Goal: Information Seeking & Learning: Learn about a topic

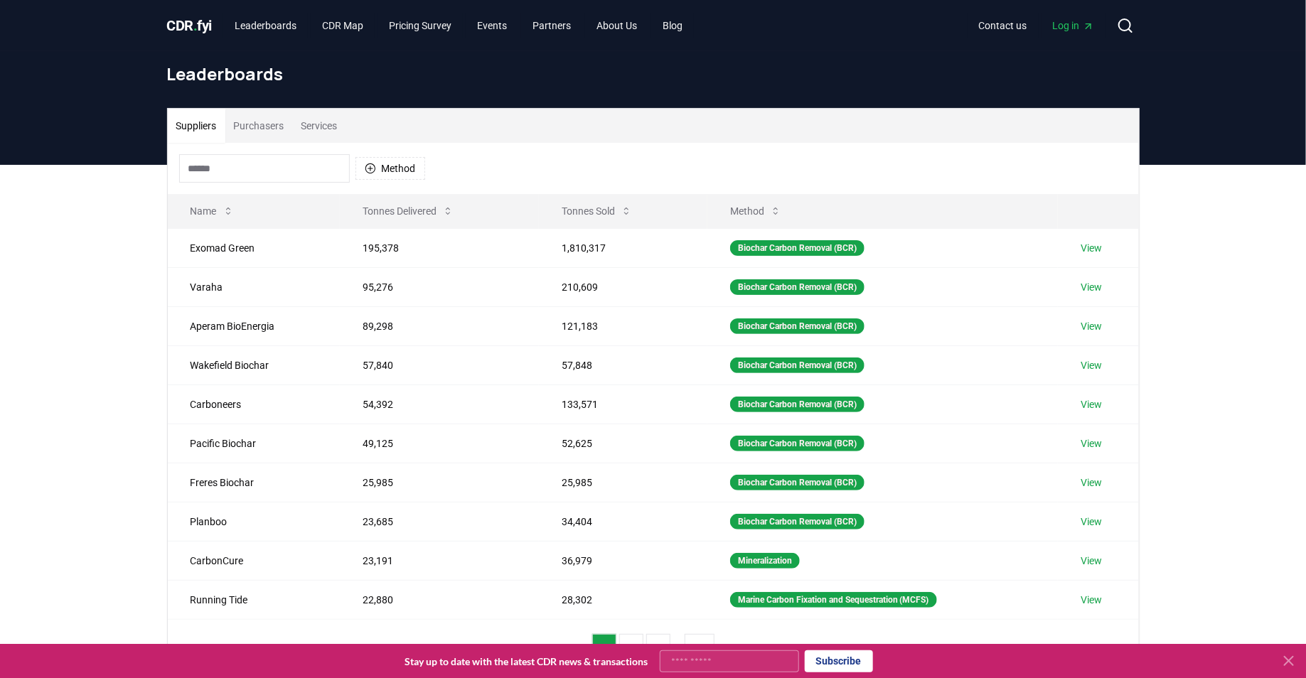
click at [240, 161] on input at bounding box center [264, 168] width 171 height 28
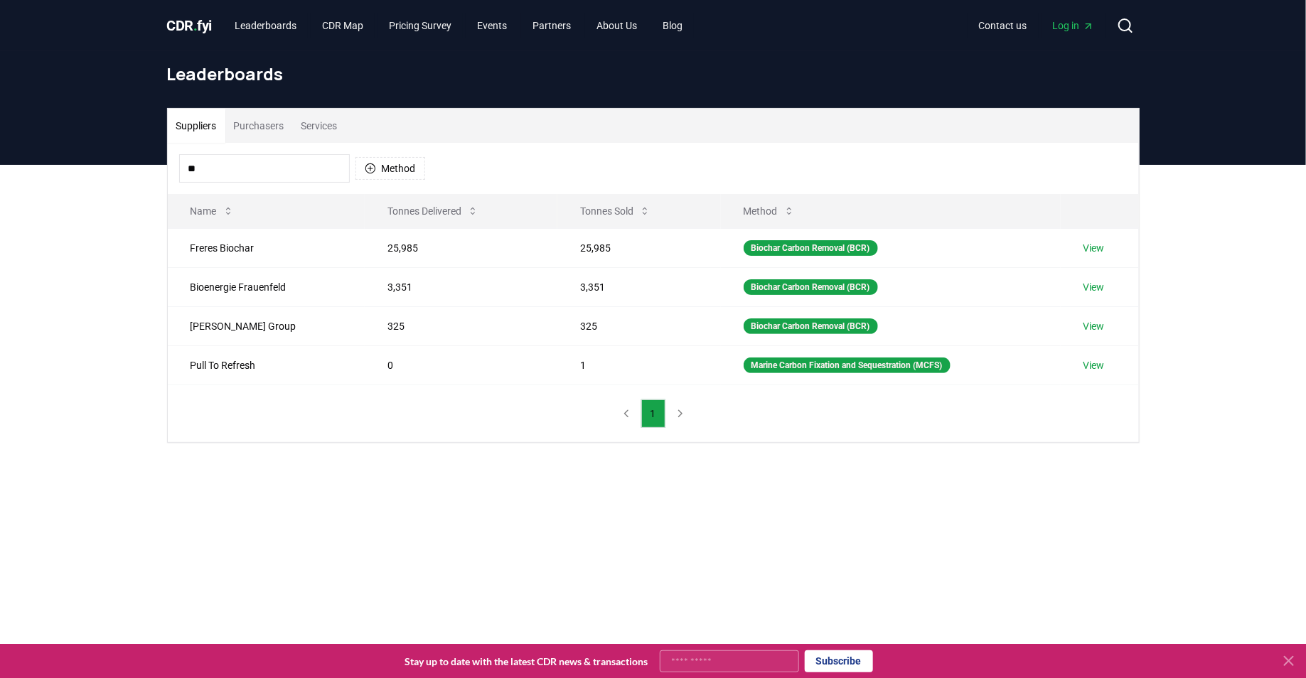
type input "*"
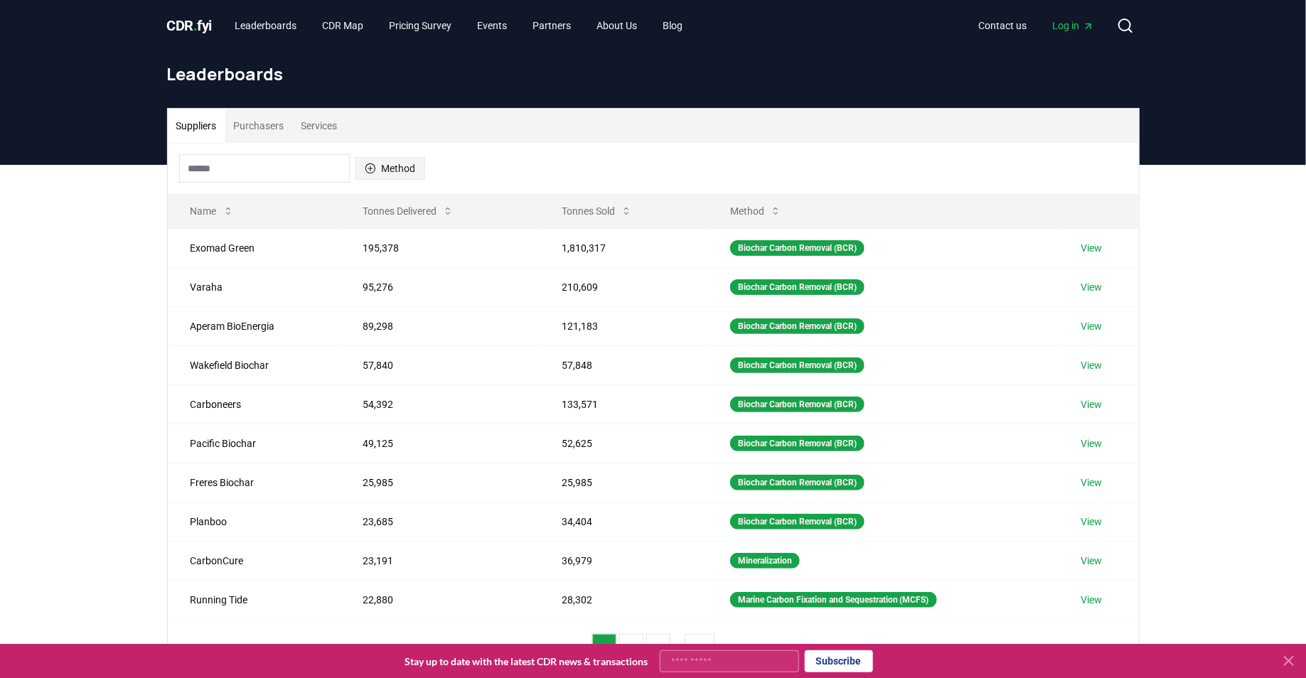
click at [396, 176] on button "Method" at bounding box center [391, 168] width 70 height 23
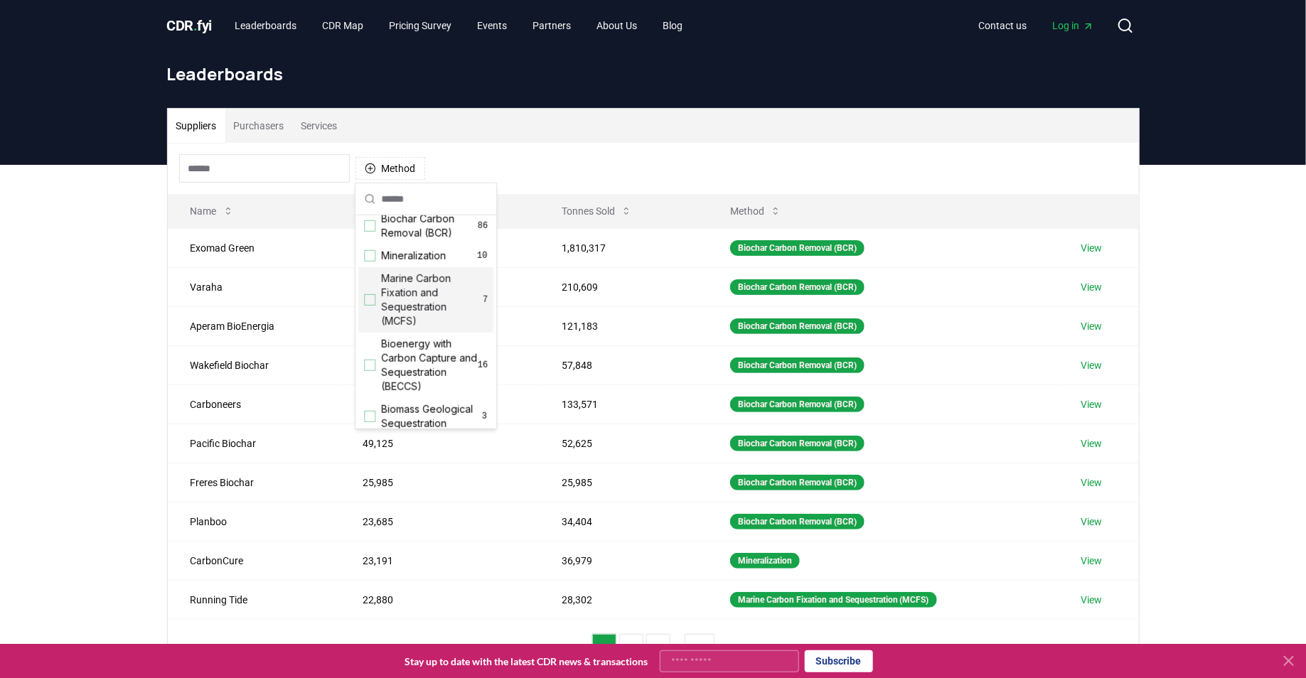
scroll to position [6, 0]
click at [381, 362] on span "Bioenergy with Carbon Capture and Sequestration (BECCS)" at bounding box center [429, 370] width 97 height 57
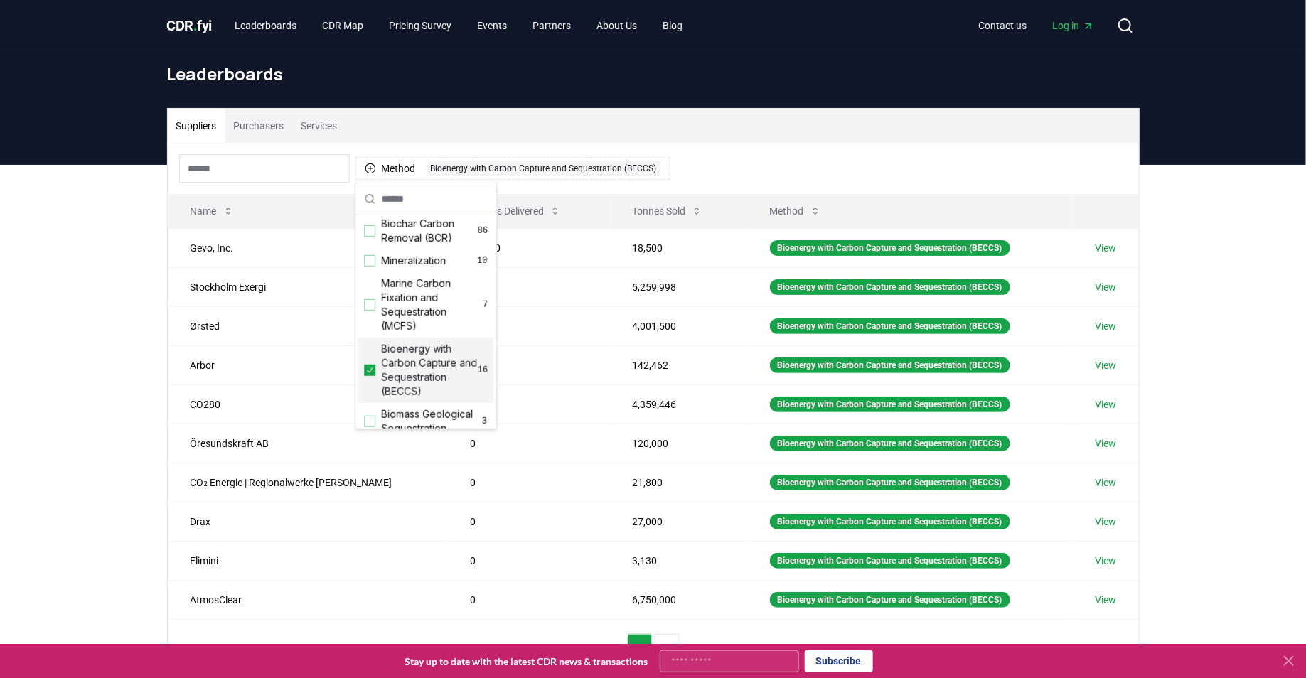
click at [50, 400] on div "Suppliers Purchasers Services Method 1 Bioenergy with Carbon Capture and Seques…" at bounding box center [653, 450] width 1306 height 570
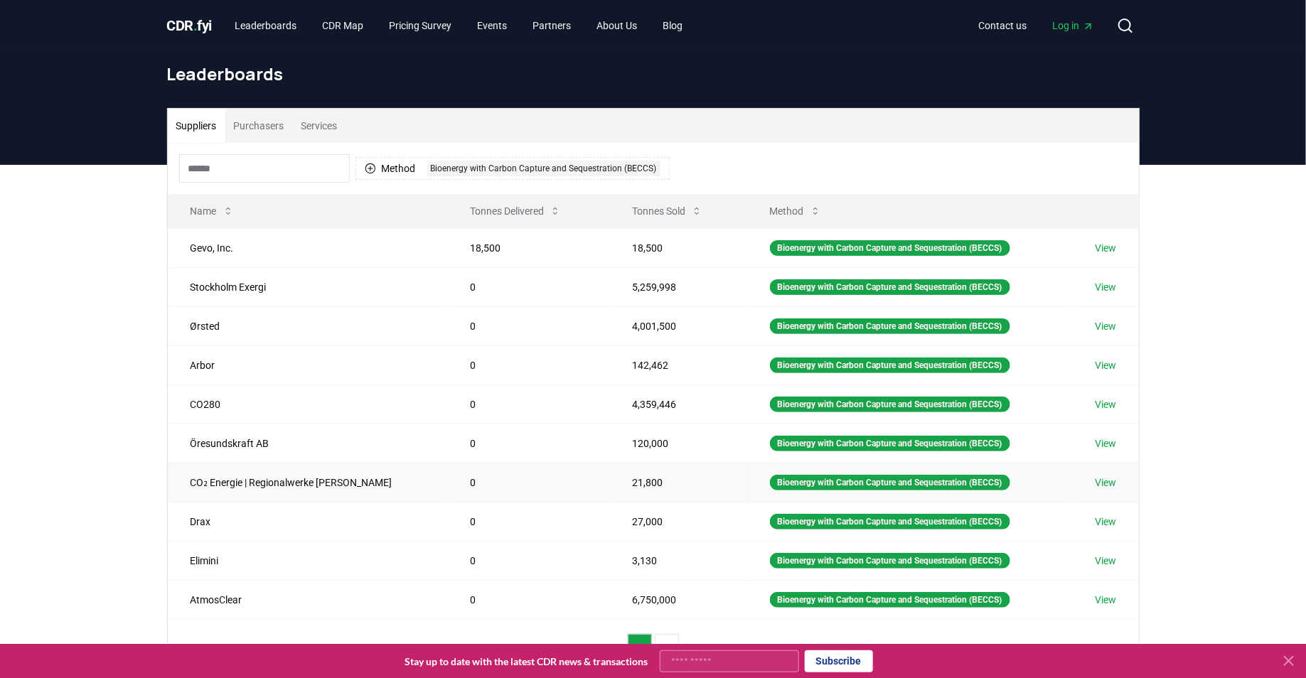
scroll to position [31, 0]
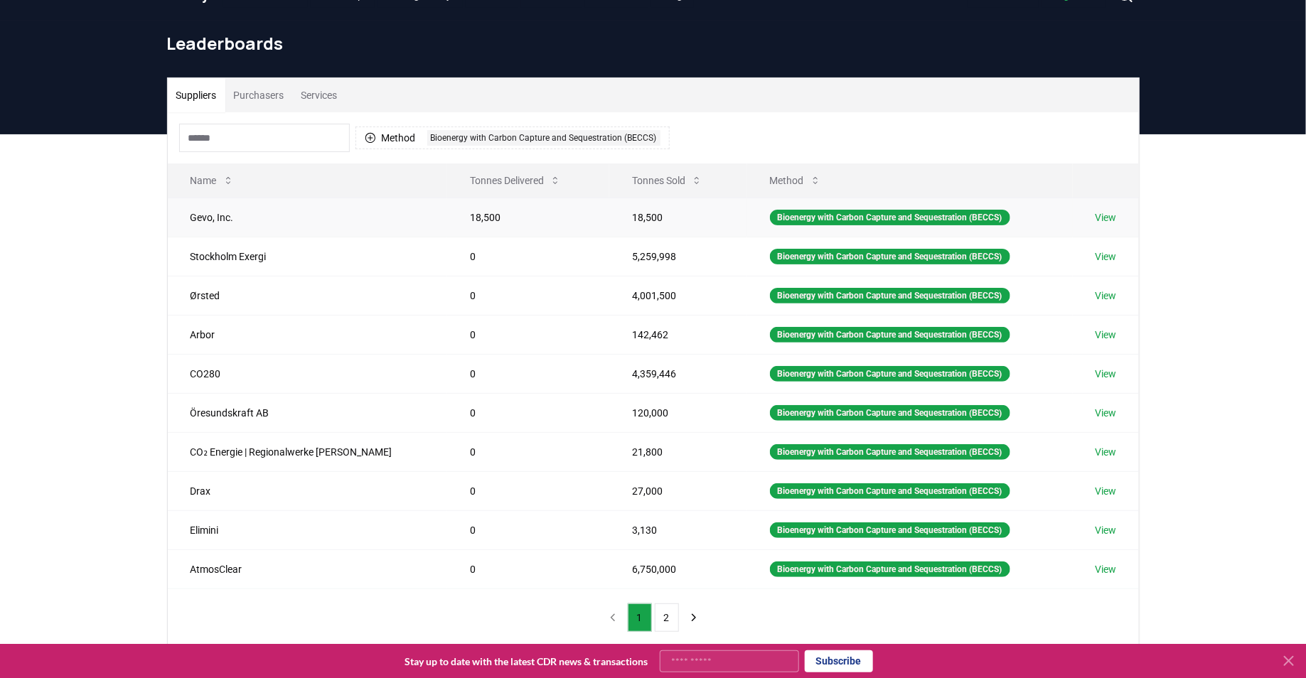
click at [1099, 210] on link "View" at bounding box center [1106, 217] width 21 height 14
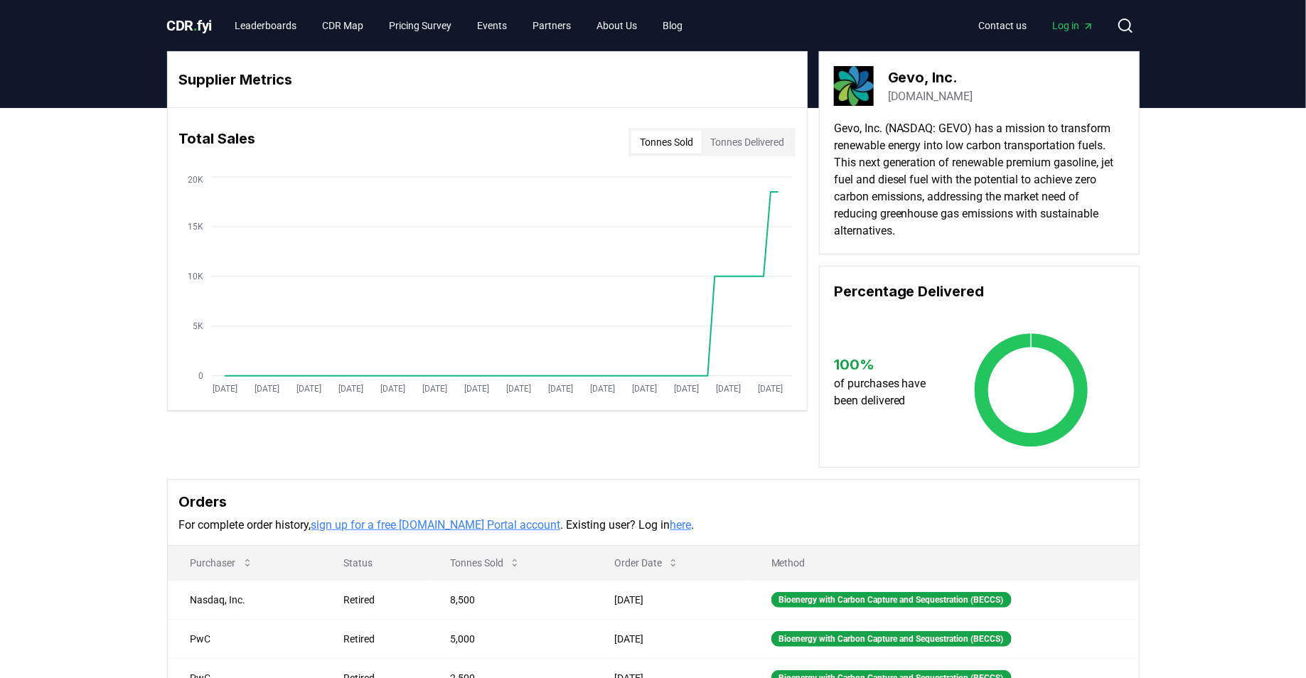
scroll to position [274, 0]
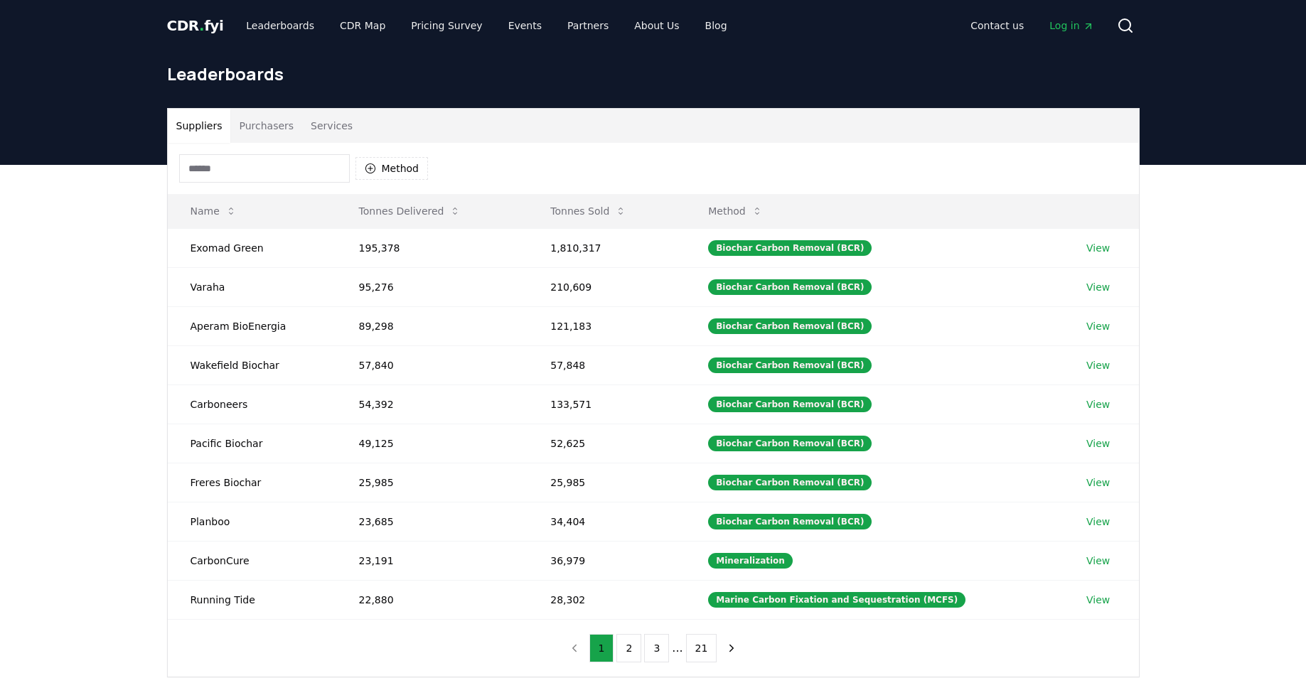
scroll to position [31, 0]
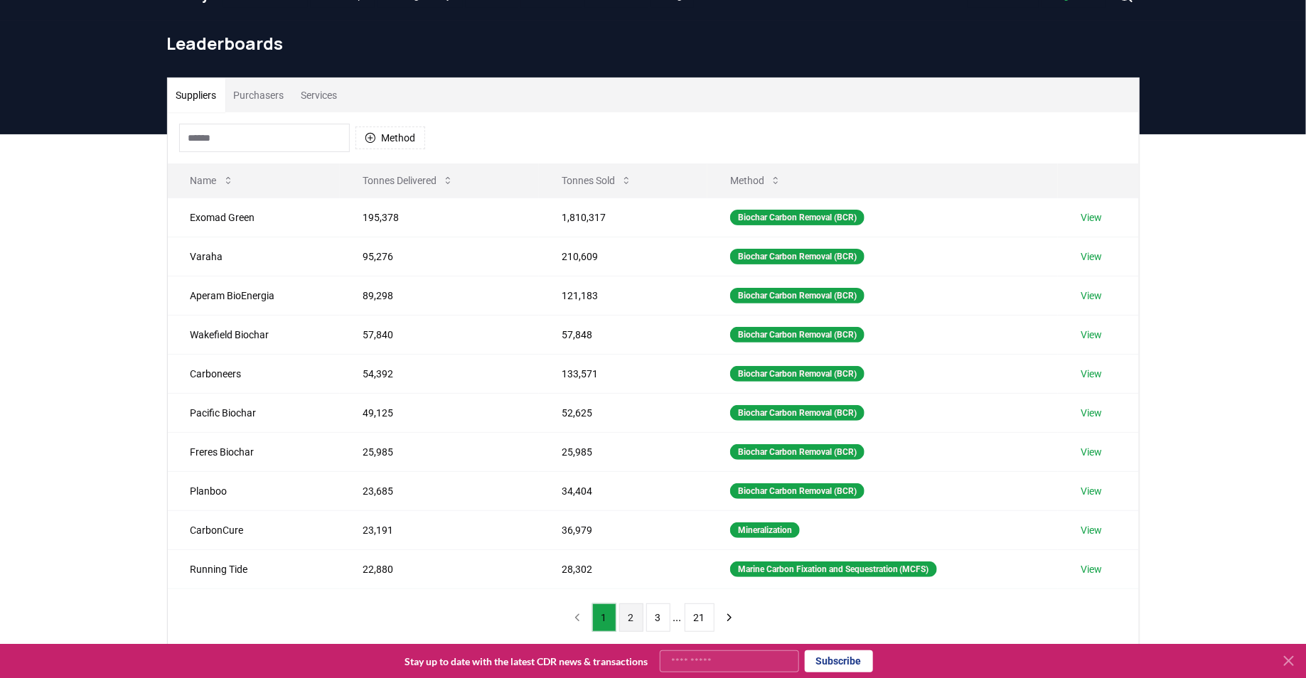
click at [631, 611] on button "2" at bounding box center [631, 618] width 24 height 28
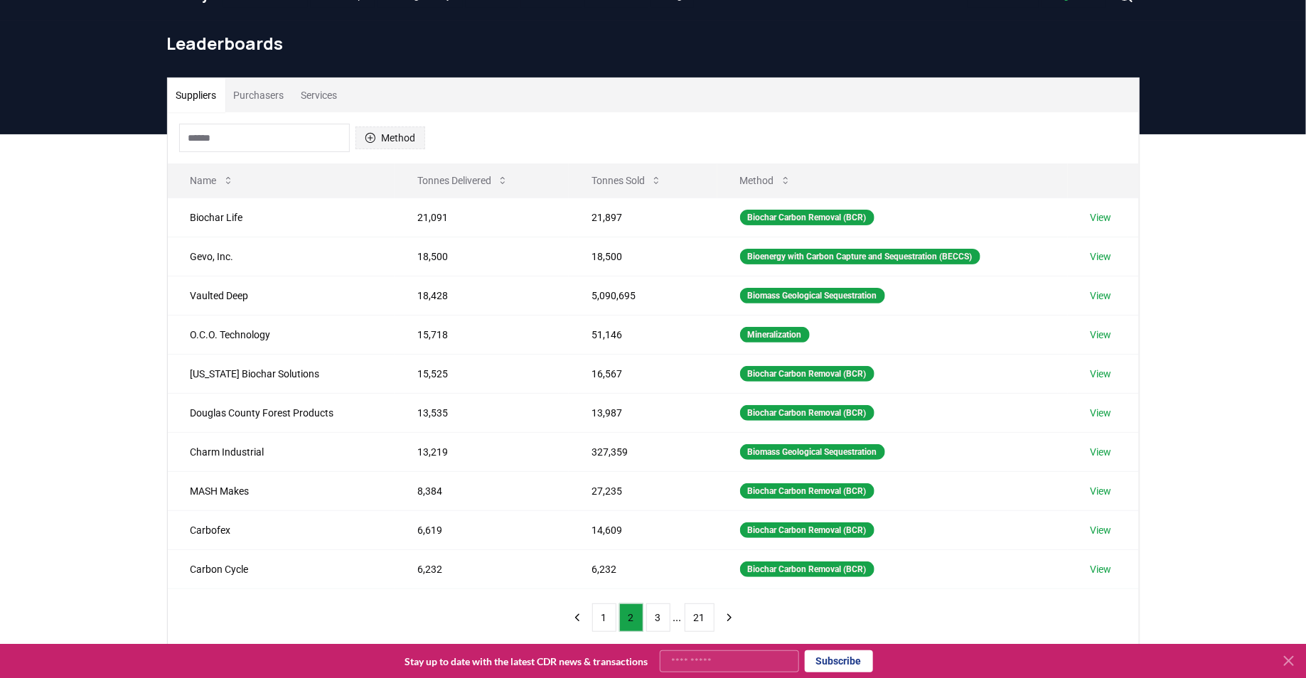
click at [386, 136] on button "Method" at bounding box center [391, 138] width 70 height 23
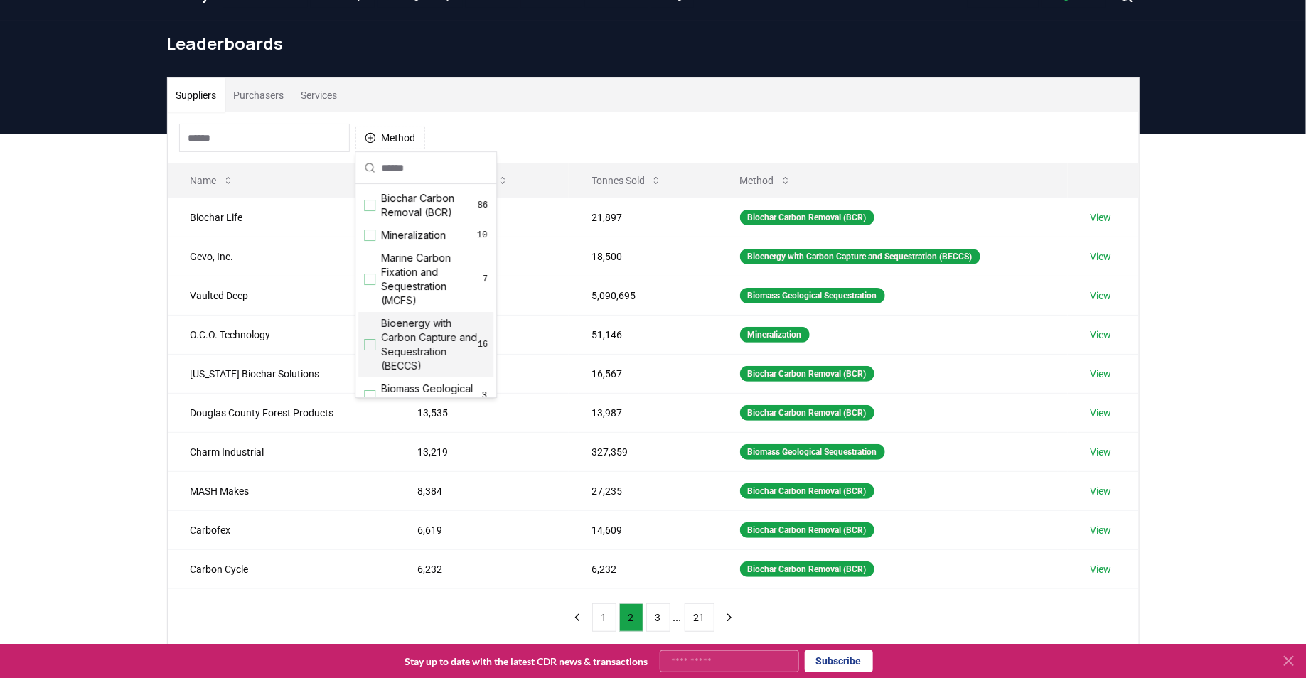
click at [388, 335] on span "Bioenergy with Carbon Capture and Sequestration (BECCS)" at bounding box center [429, 344] width 97 height 57
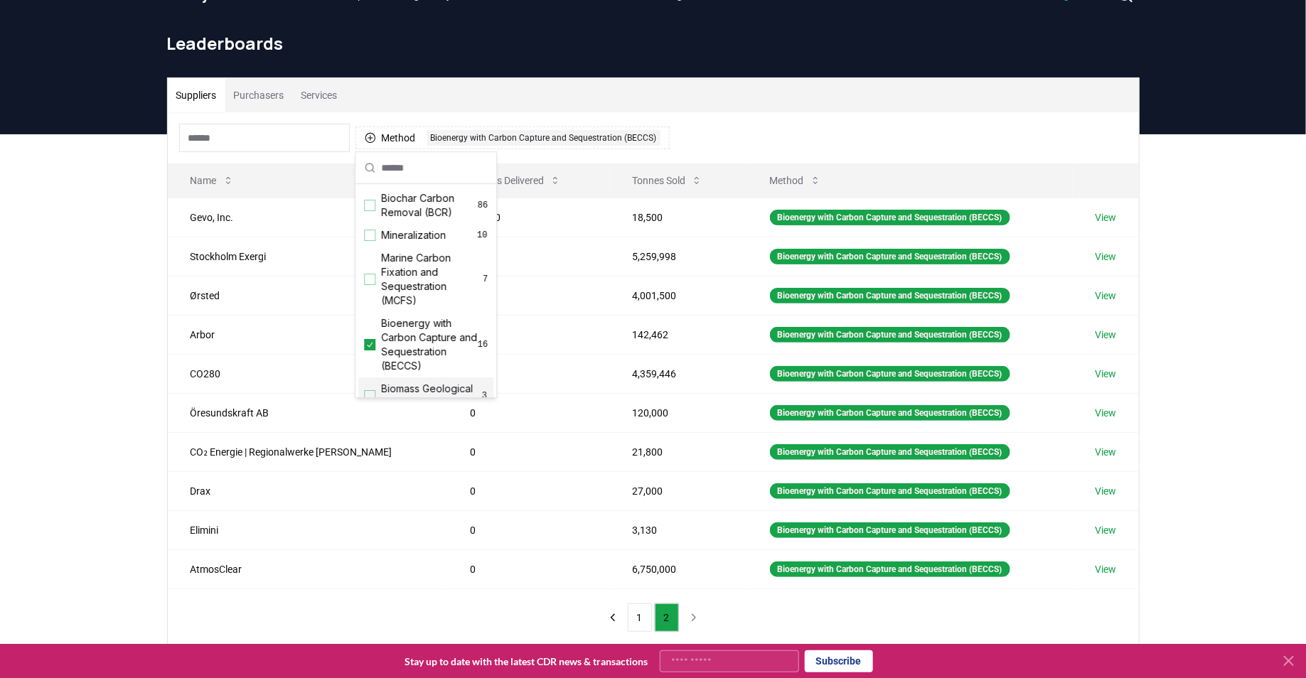
click at [36, 434] on div "Suppliers Purchasers Services Method 1 Bioenergy with Carbon Capture and Seques…" at bounding box center [653, 419] width 1306 height 570
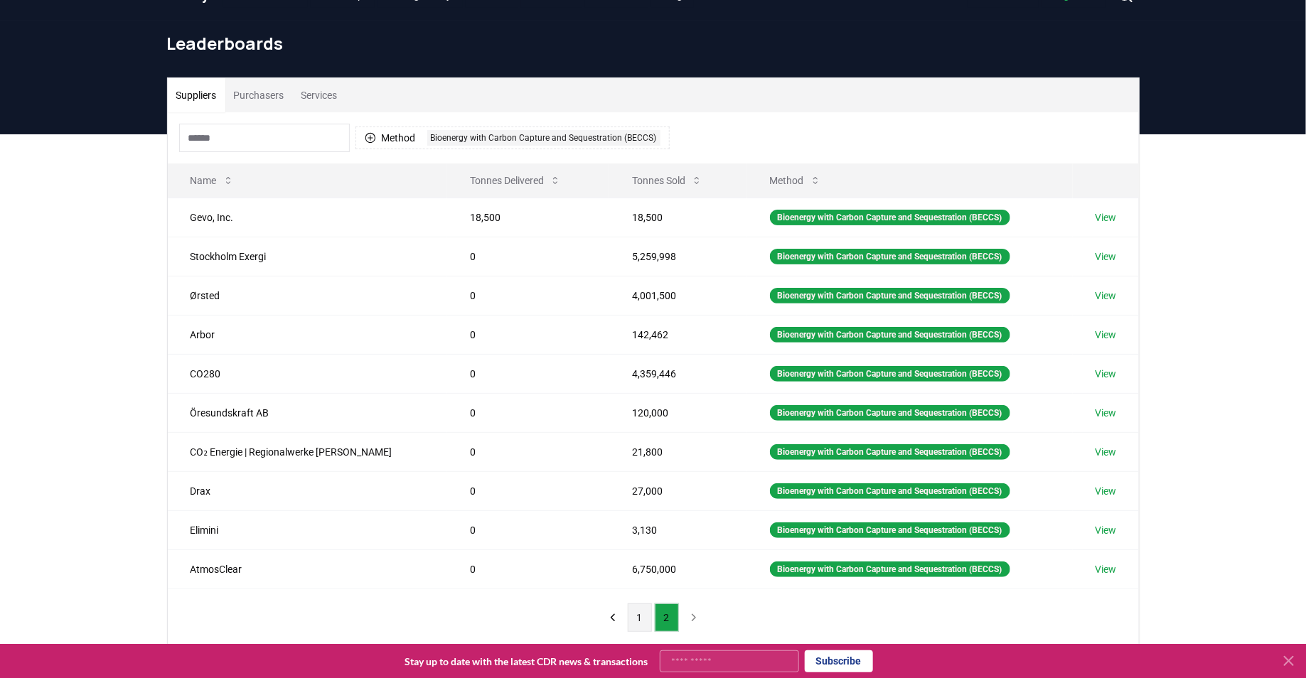
click at [649, 604] on button "1" at bounding box center [640, 618] width 24 height 28
click at [660, 607] on button "2" at bounding box center [667, 618] width 24 height 28
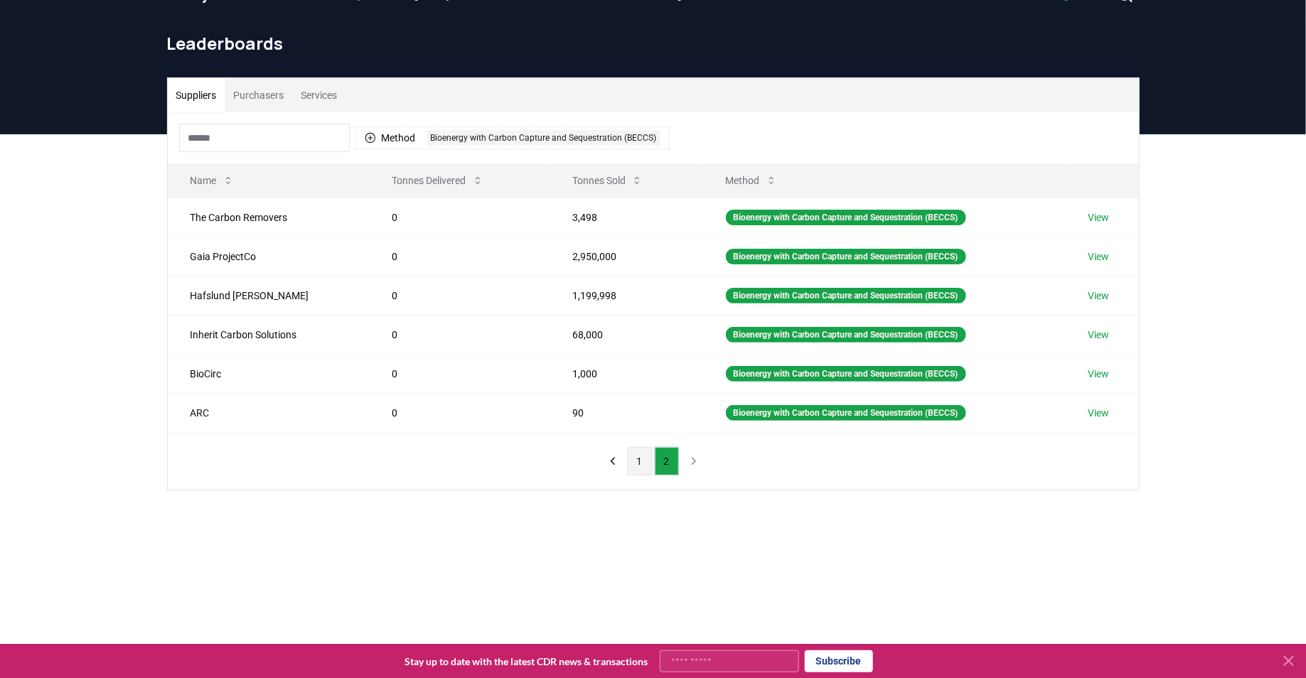
click at [641, 447] on button "1" at bounding box center [640, 461] width 24 height 28
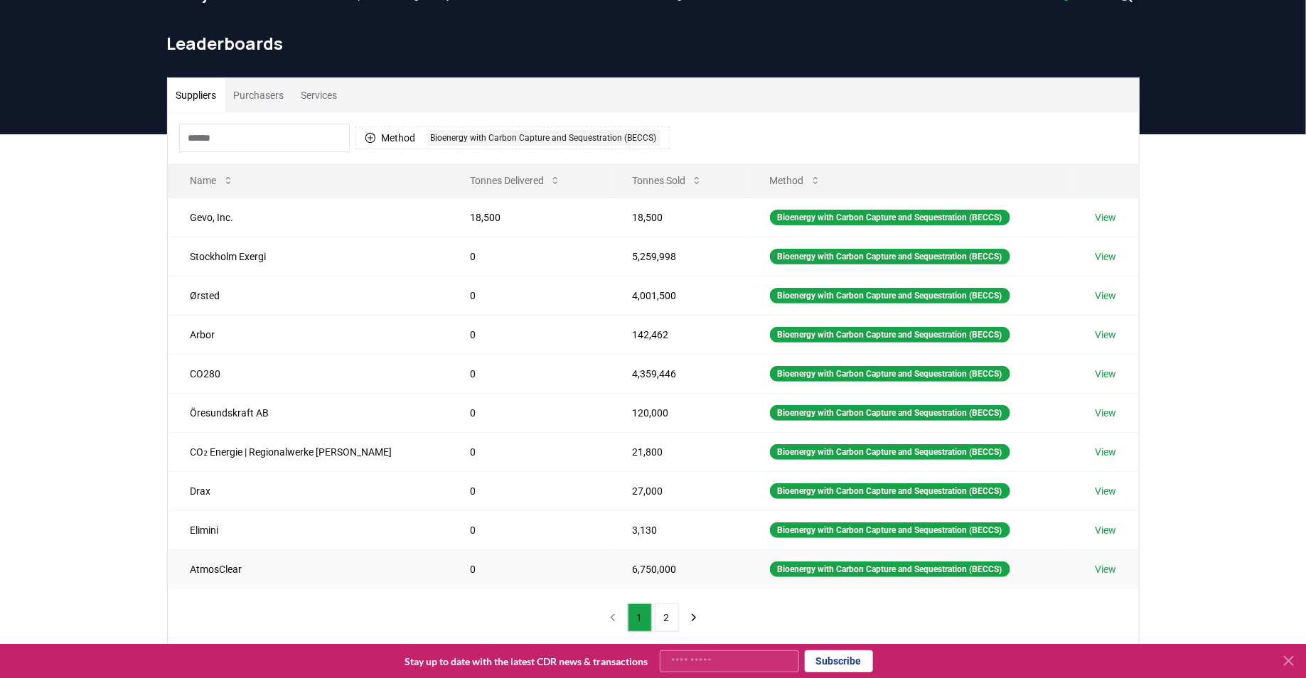
scroll to position [63, 0]
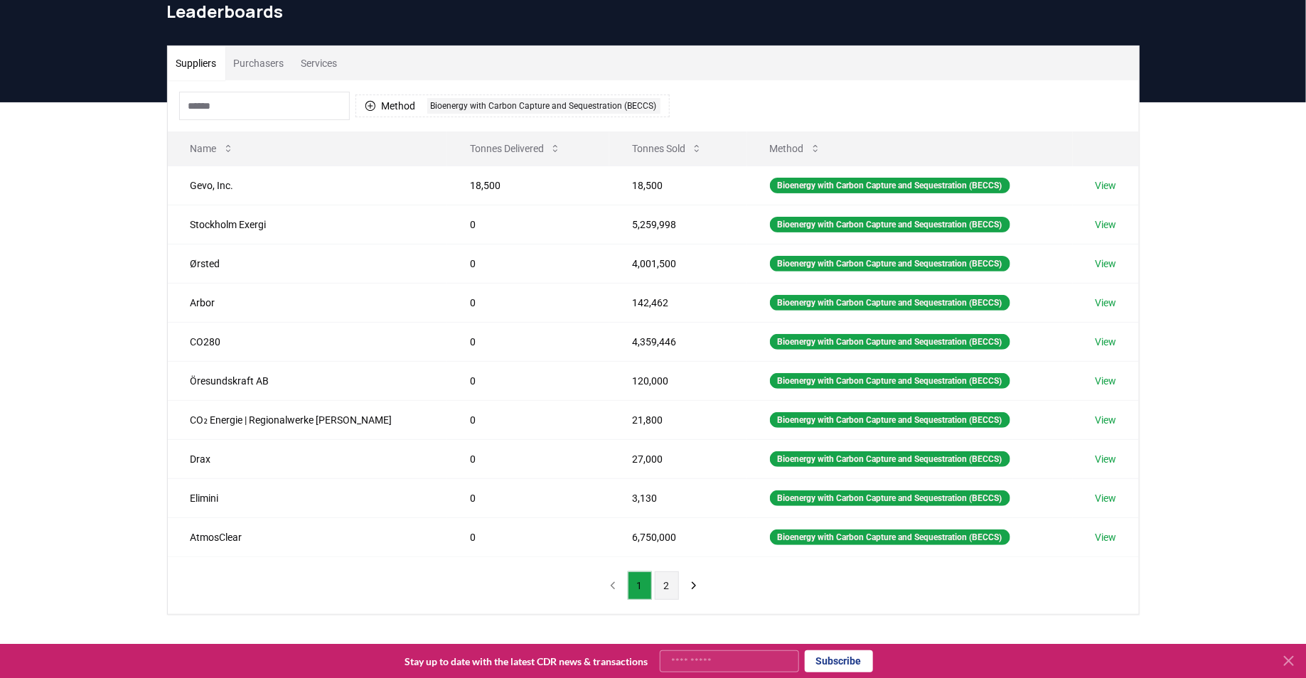
click at [657, 580] on button "2" at bounding box center [667, 586] width 24 height 28
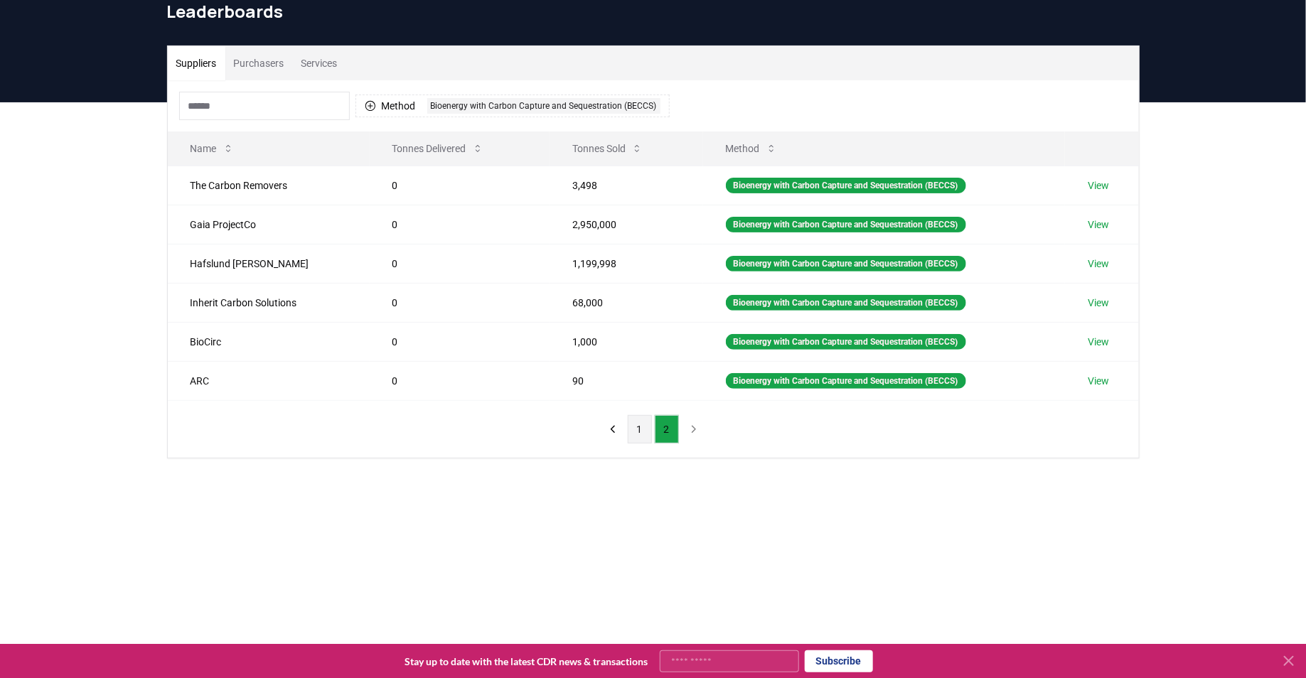
click at [641, 424] on button "1" at bounding box center [640, 429] width 24 height 28
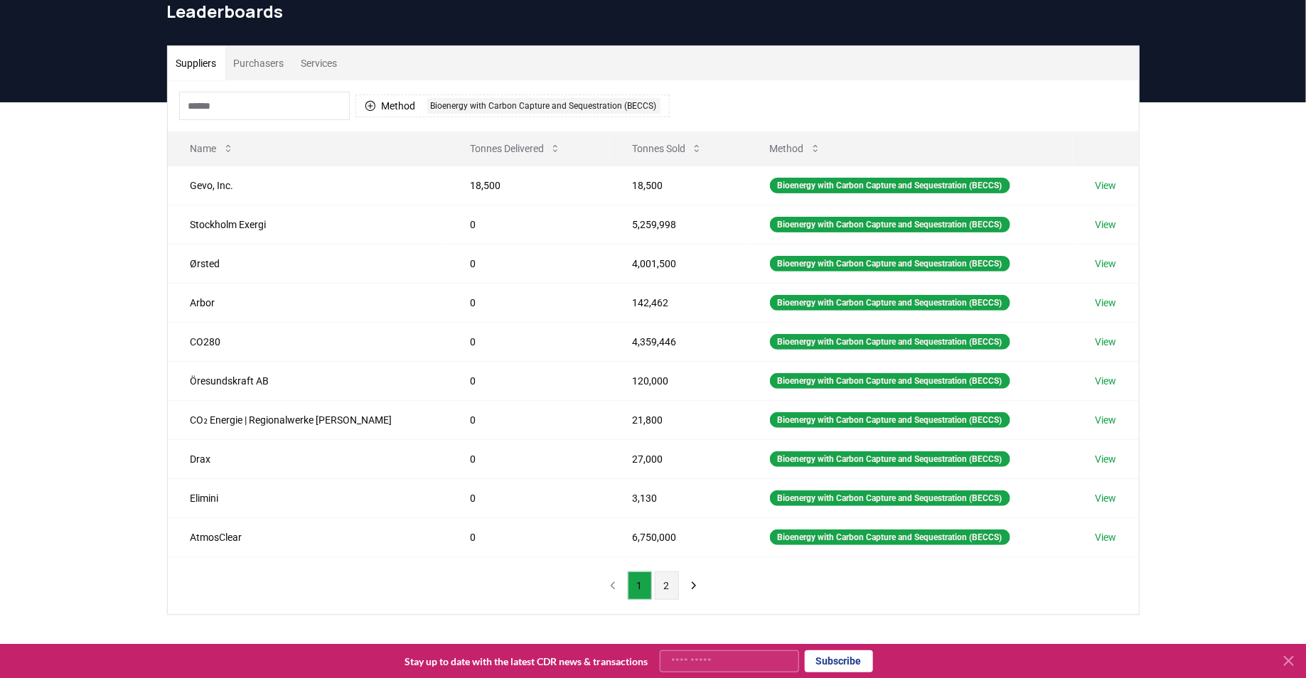
click at [663, 589] on button "2" at bounding box center [667, 586] width 24 height 28
